Goal: Task Accomplishment & Management: Manage account settings

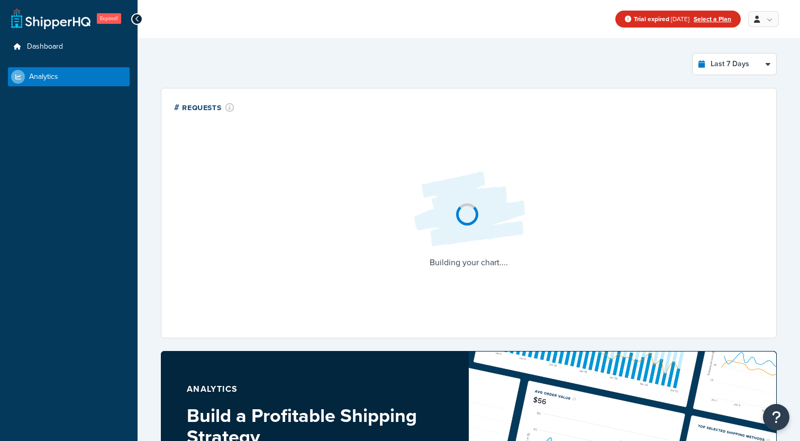
select select "last_7_days"
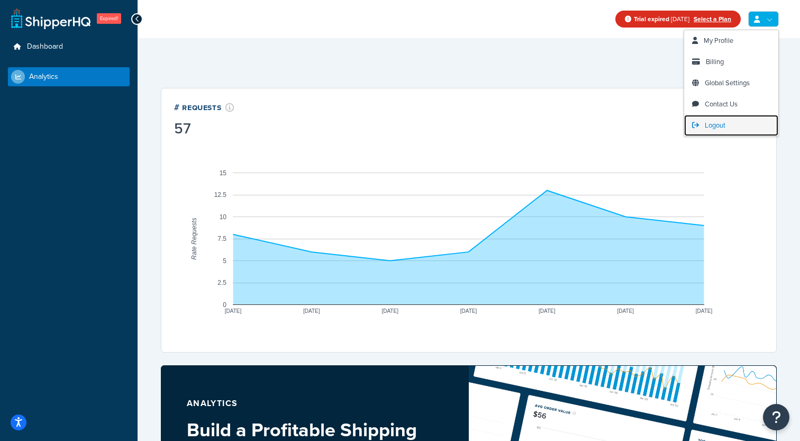
click at [714, 124] on span "Logout" at bounding box center [715, 125] width 21 height 10
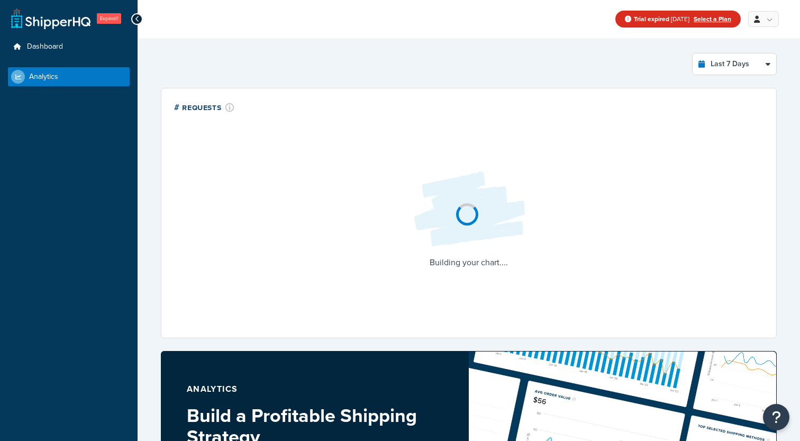
select select "last_7_days"
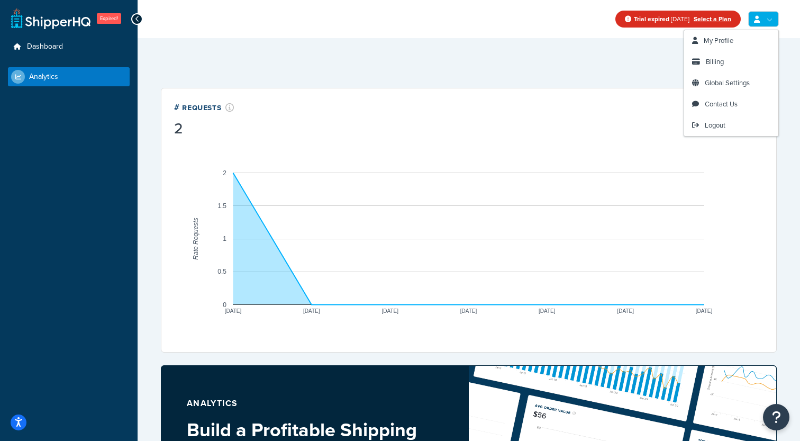
click at [757, 21] on icon at bounding box center [757, 19] width 6 height 7
click at [711, 120] on link "Logout" at bounding box center [731, 125] width 94 height 21
